Goal: Answer question/provide support

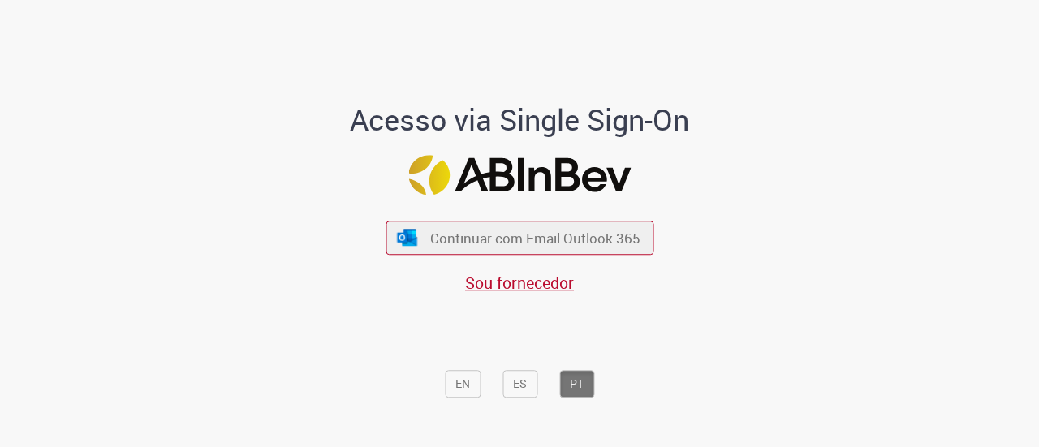
drag, startPoint x: 863, startPoint y: 209, endPoint x: 843, endPoint y: 196, distance: 24.1
click at [864, 207] on div "Acesso via Single Sign-On Continuar com Email Outlook 365 Sou fornecedor EN ES …" at bounding box center [520, 230] width 950 height 442
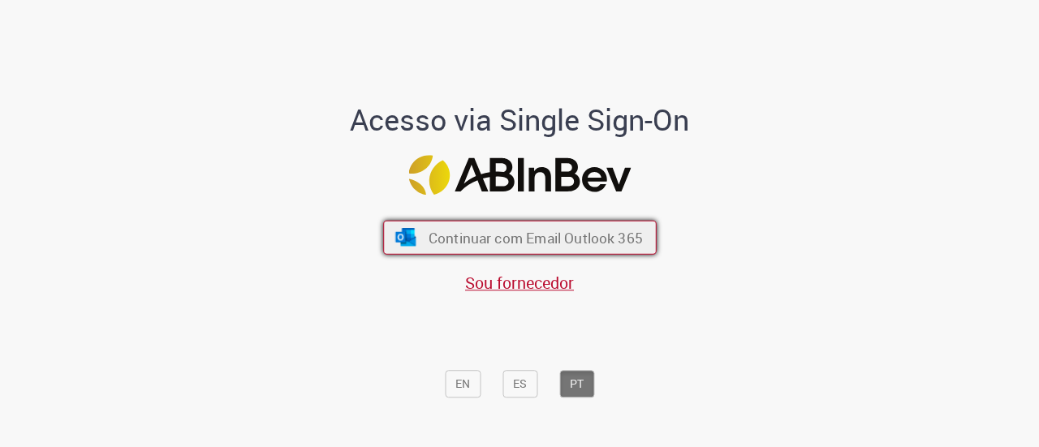
click at [541, 245] on span "Continuar com Email Outlook 365" at bounding box center [535, 237] width 214 height 19
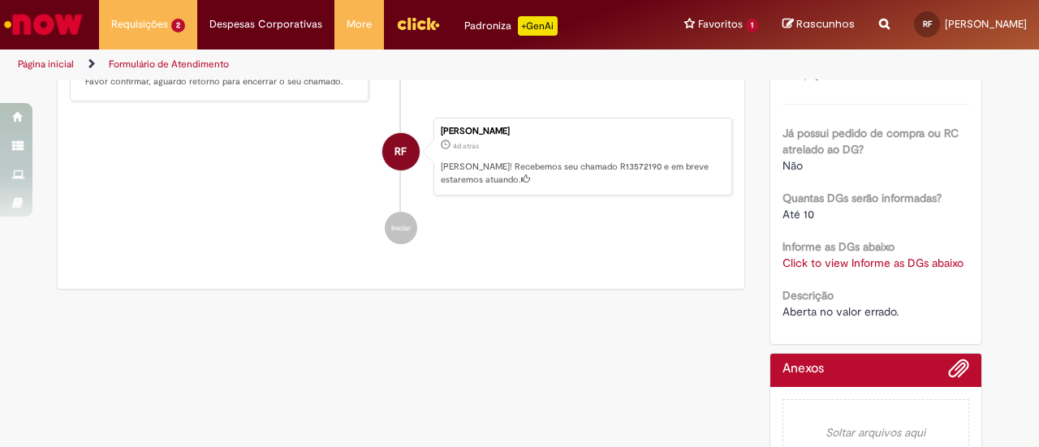
scroll to position [375, 0]
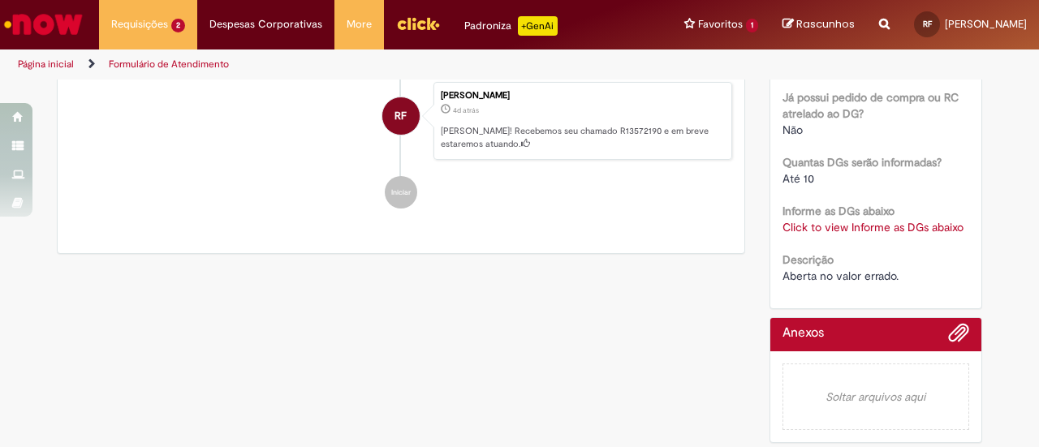
click at [859, 226] on link "Click to view Informe as DGs abaixo" at bounding box center [872, 227] width 181 height 15
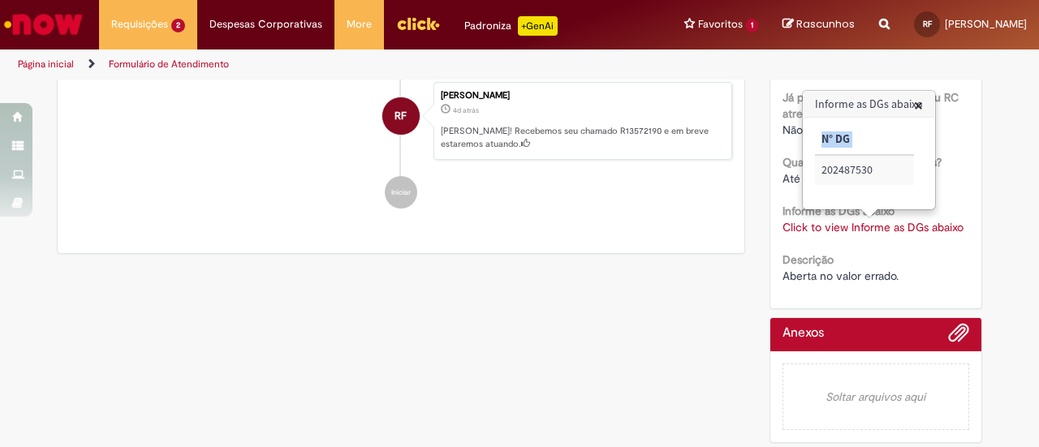
drag, startPoint x: 821, startPoint y: 166, endPoint x: 913, endPoint y: 167, distance: 91.7
click at [913, 167] on div "× N° DG 202487530" at bounding box center [869, 163] width 108 height 76
copy thead "N° DG"
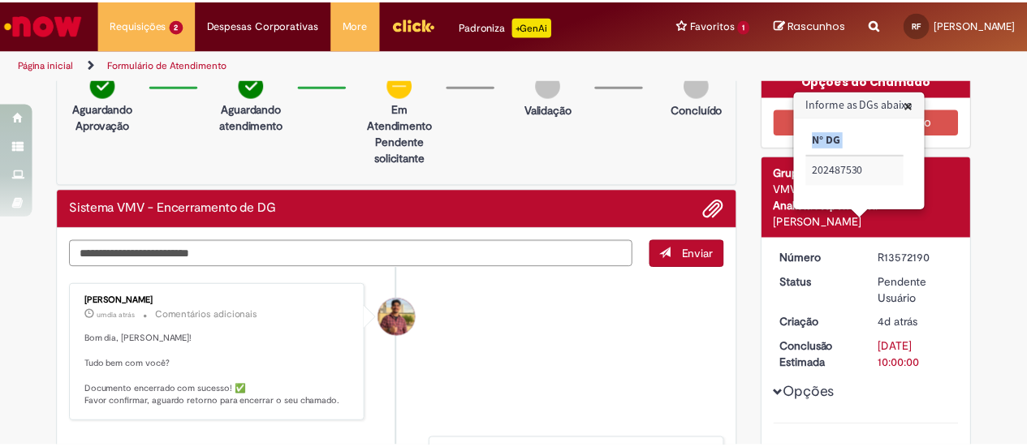
scroll to position [0, 0]
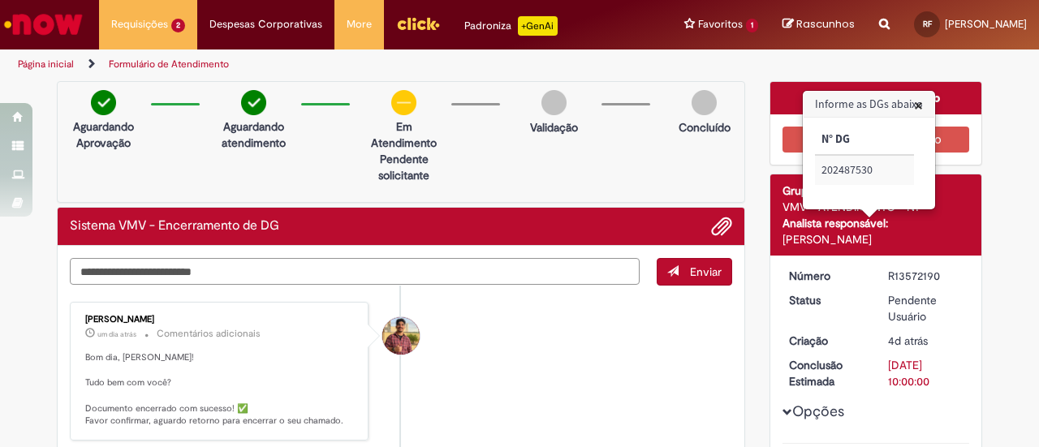
click at [382, 271] on textarea "Digite sua mensagem aqui..." at bounding box center [355, 271] width 570 height 27
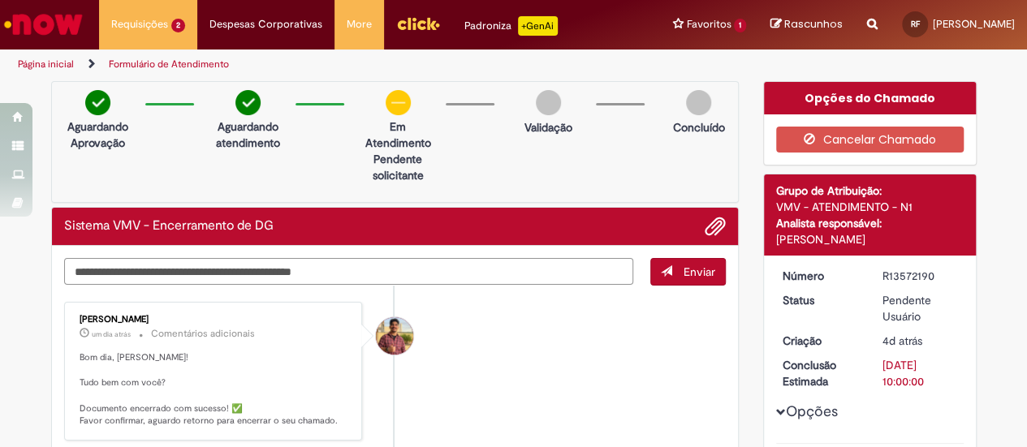
type textarea "**********"
click at [649, 256] on div "**********" at bounding box center [395, 437] width 687 height 382
click at [654, 262] on button "Enviar" at bounding box center [687, 272] width 75 height 28
